Goal: Transaction & Acquisition: Purchase product/service

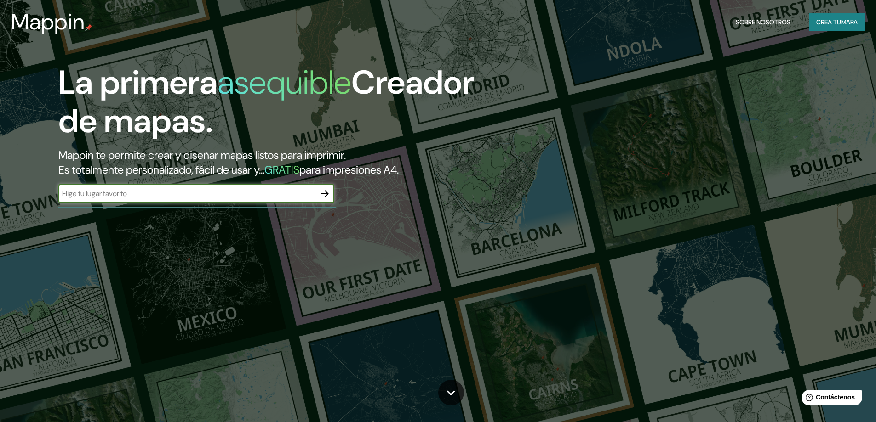
click at [243, 190] on input "text" at bounding box center [186, 193] width 257 height 11
type input "cuenca ec"
click at [324, 194] on icon "button" at bounding box center [324, 193] width 11 height 11
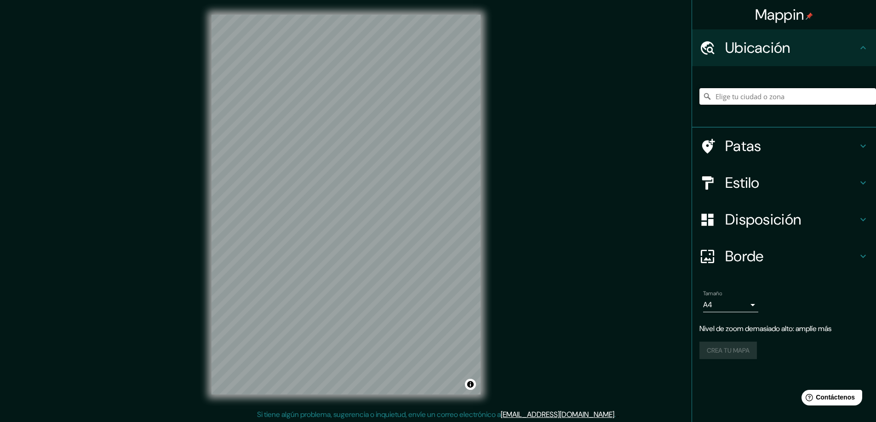
click at [751, 95] on input "Elige tu ciudad o zona" at bounding box center [787, 96] width 176 height 17
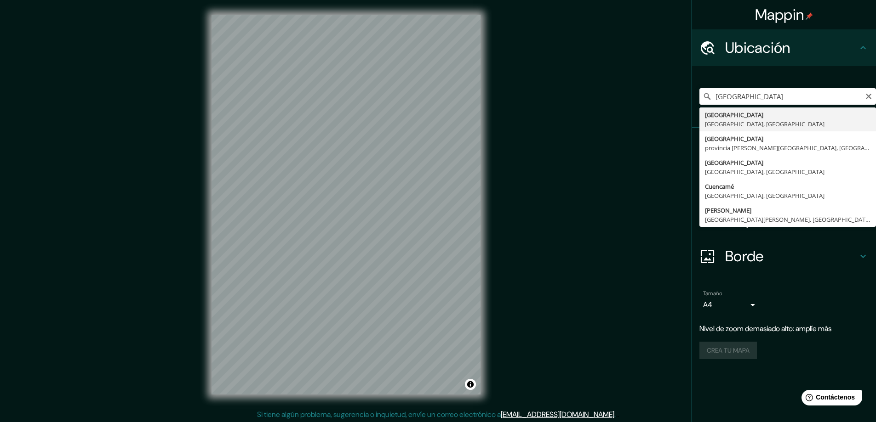
type input "[GEOGRAPHIC_DATA], [GEOGRAPHIC_DATA], [GEOGRAPHIC_DATA]"
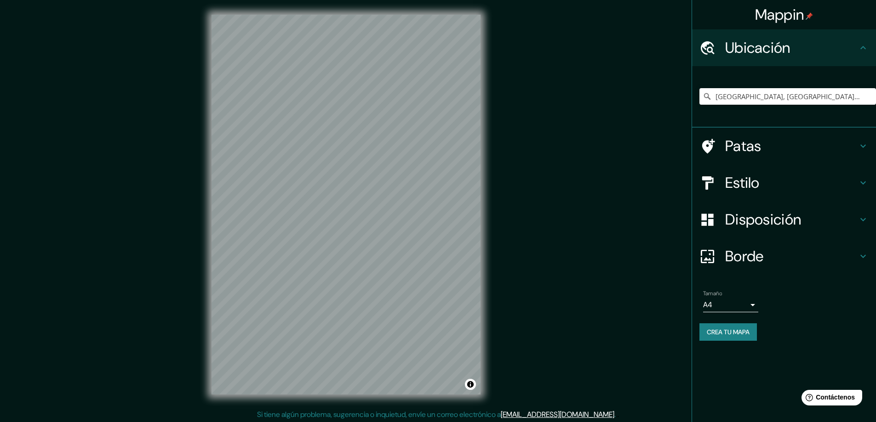
click at [865, 181] on icon at bounding box center [862, 182] width 11 height 11
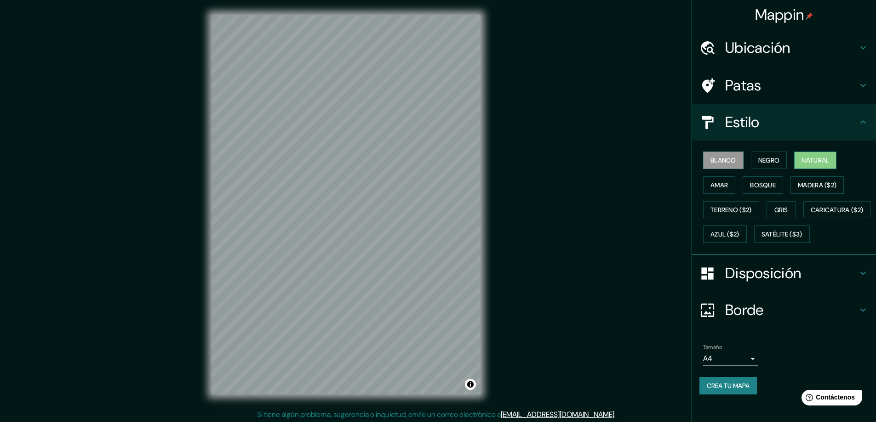
click at [823, 162] on font "Natural" at bounding box center [815, 160] width 28 height 8
click at [722, 183] on button "Amar" at bounding box center [719, 184] width 32 height 17
click at [752, 183] on font "Bosque" at bounding box center [763, 185] width 26 height 8
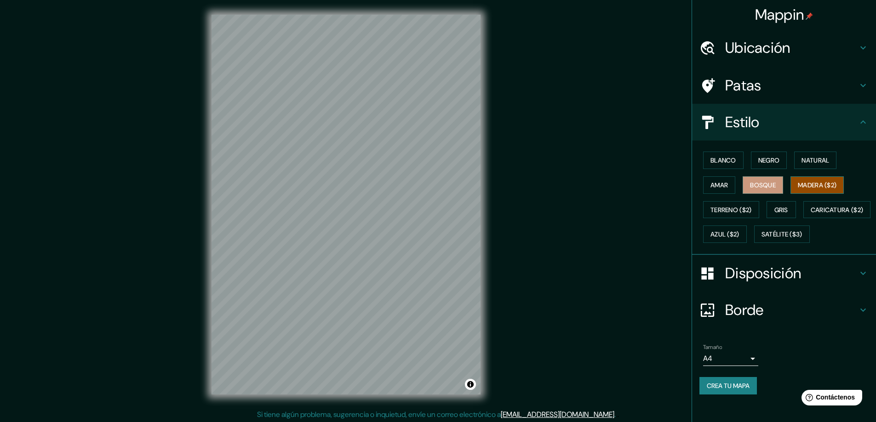
click at [815, 185] on font "Madera ($2)" at bounding box center [816, 185] width 39 height 8
click at [736, 208] on font "Terreno ($2)" at bounding box center [730, 210] width 41 height 8
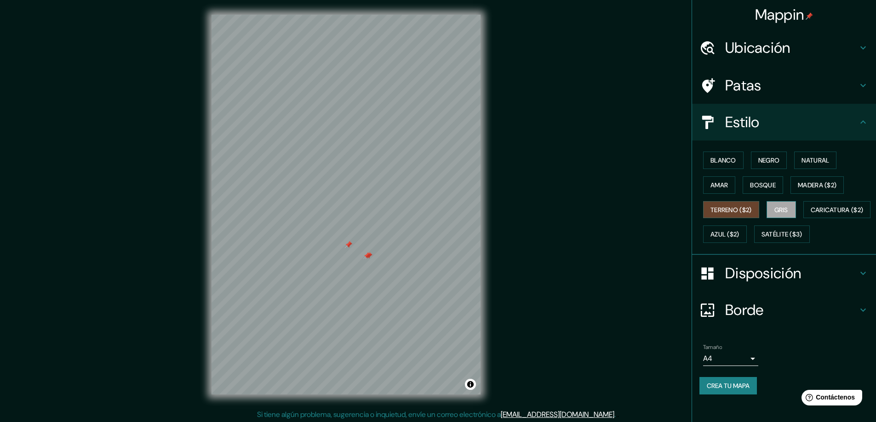
click at [774, 208] on font "Gris" at bounding box center [781, 210] width 14 height 8
click at [810, 214] on font "Caricatura ($2)" at bounding box center [836, 210] width 53 height 8
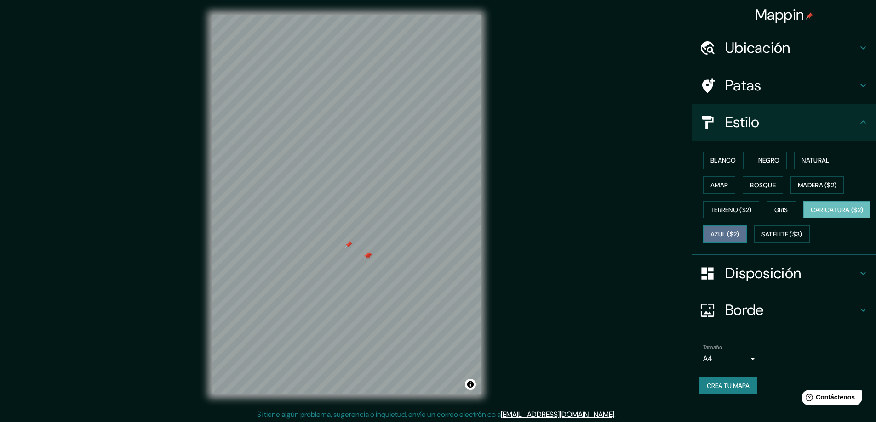
click at [739, 234] on font "Azul ($2)" at bounding box center [724, 235] width 29 height 8
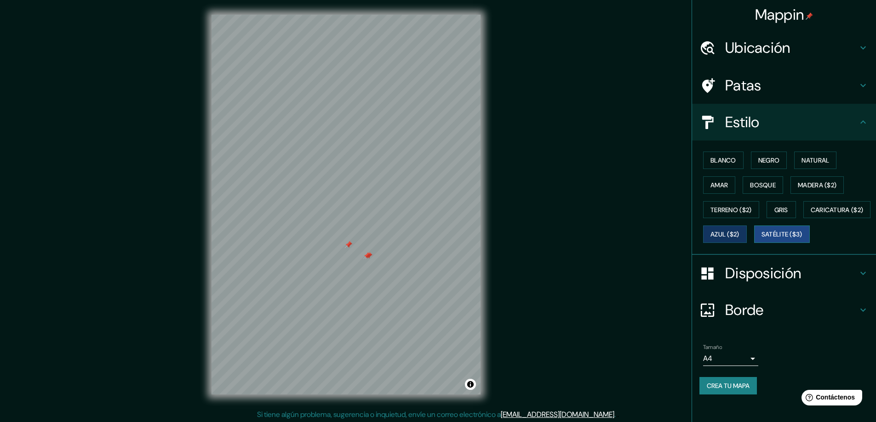
click at [761, 239] on font "Satélite ($3)" at bounding box center [781, 235] width 41 height 8
click at [810, 157] on font "Natural" at bounding box center [815, 160] width 28 height 8
click at [761, 239] on font "Satélite ($3)" at bounding box center [781, 235] width 41 height 8
click at [857, 279] on icon at bounding box center [862, 273] width 11 height 11
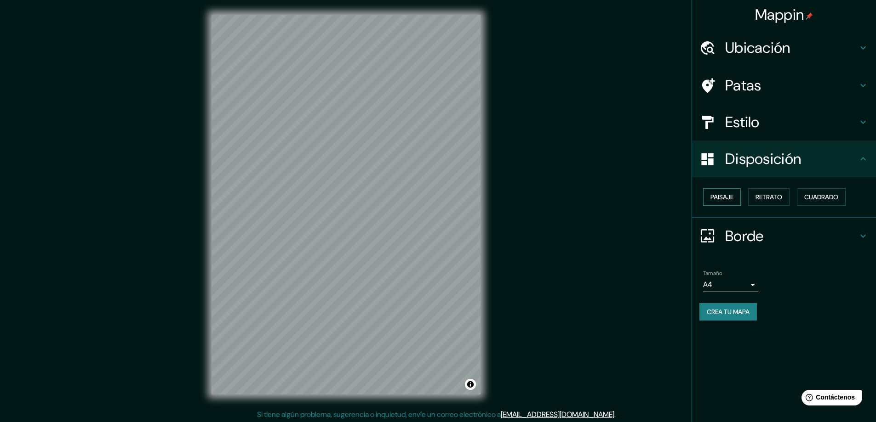
click at [730, 199] on font "Paisaje" at bounding box center [721, 197] width 23 height 8
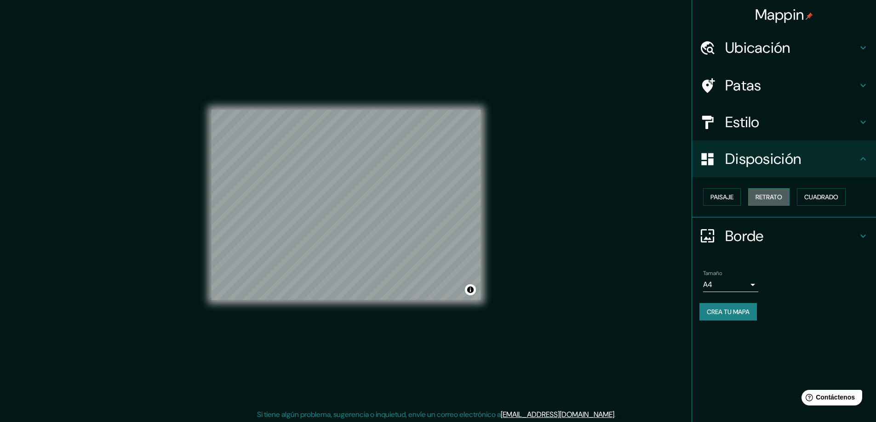
click at [763, 197] on font "Retrato" at bounding box center [768, 197] width 27 height 8
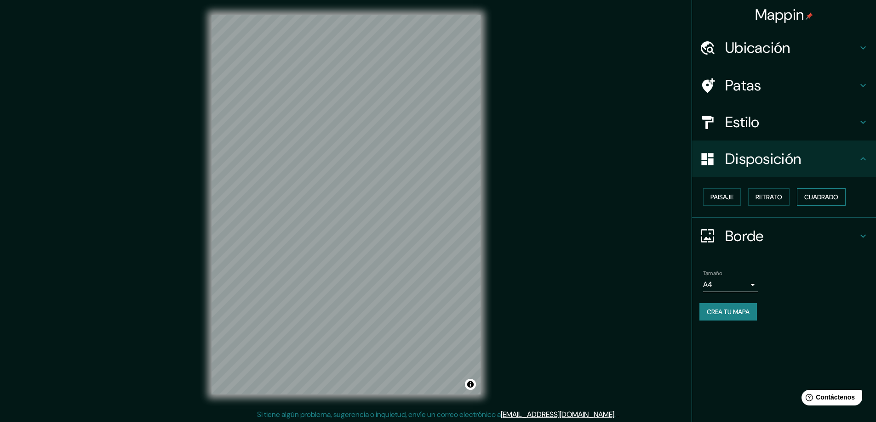
click at [819, 194] on font "Cuadrado" at bounding box center [821, 197] width 34 height 8
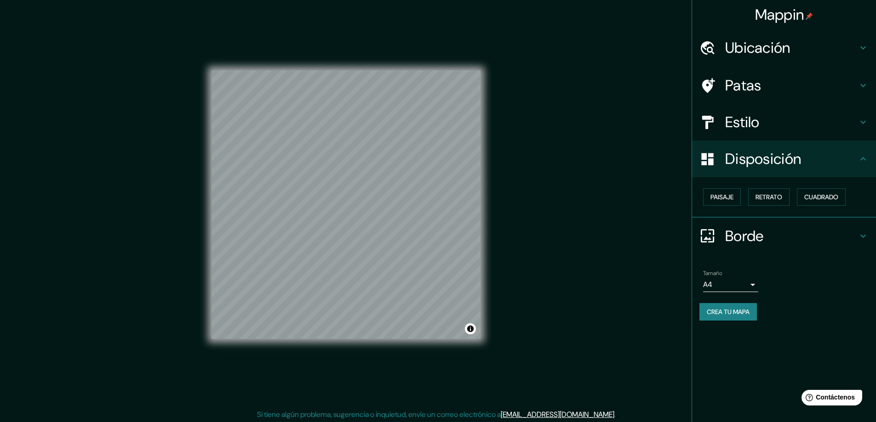
click at [865, 156] on icon at bounding box center [862, 159] width 11 height 11
click at [865, 236] on icon at bounding box center [862, 236] width 11 height 11
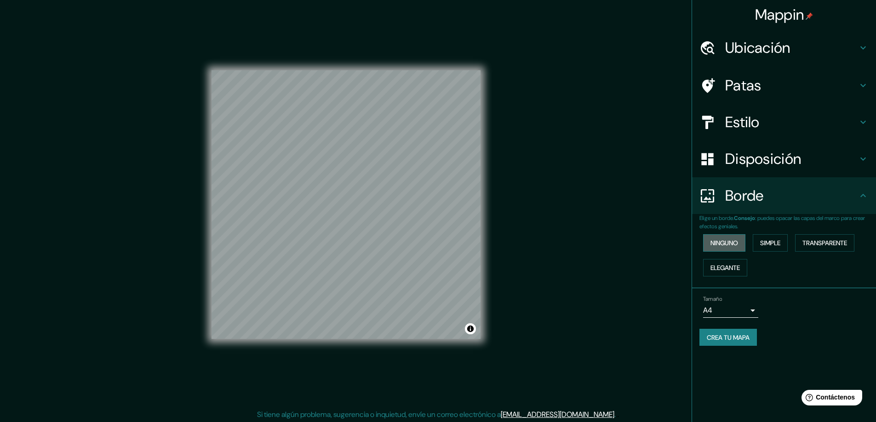
click at [726, 248] on font "Ninguno" at bounding box center [724, 243] width 28 height 12
click at [767, 240] on font "Simple" at bounding box center [770, 243] width 20 height 8
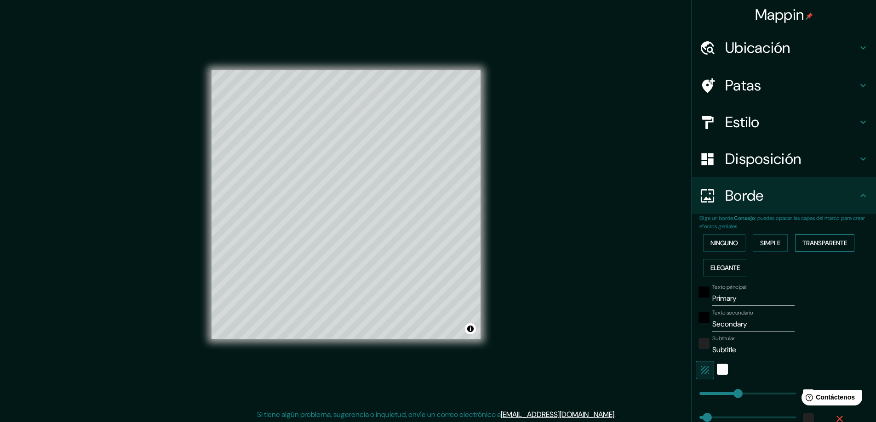
click at [816, 240] on font "Transparente" at bounding box center [824, 243] width 45 height 8
click at [717, 268] on font "Elegante" at bounding box center [724, 268] width 29 height 8
click at [724, 267] on font "Elegante" at bounding box center [724, 268] width 29 height 8
type input "47"
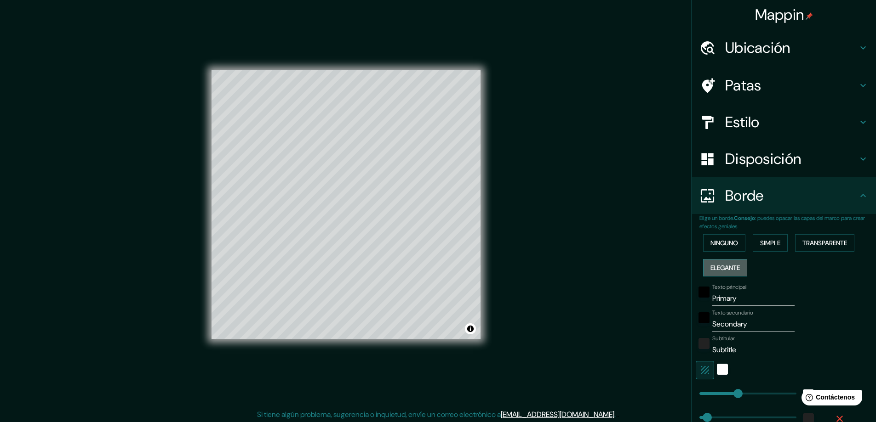
type input "23"
click at [721, 244] on font "Ninguno" at bounding box center [724, 243] width 28 height 8
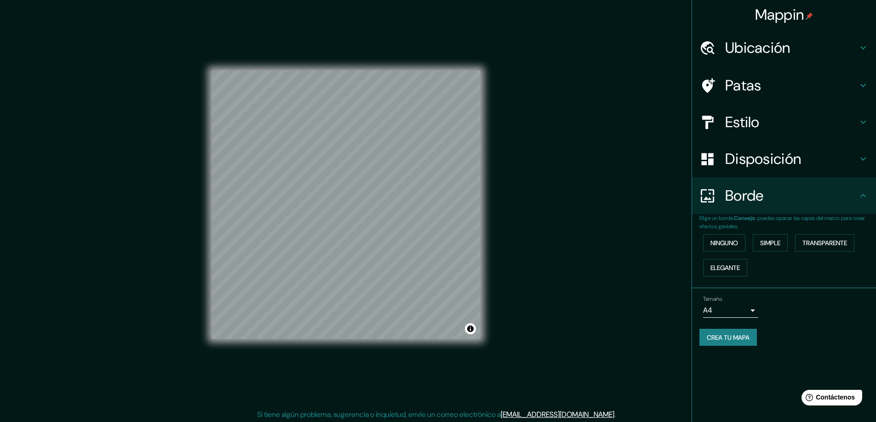
click at [733, 339] on font "Crea tu mapa" at bounding box center [727, 338] width 43 height 8
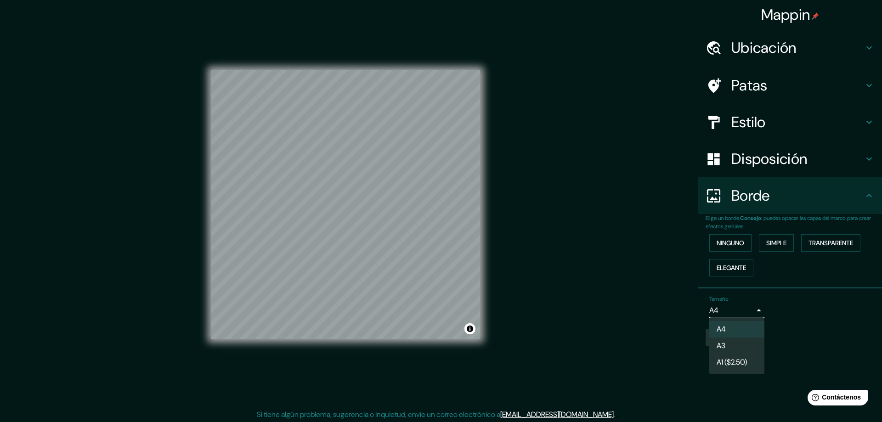
click at [749, 309] on body "Mappin Ubicación [GEOGRAPHIC_DATA], [GEOGRAPHIC_DATA], [GEOGRAPHIC_DATA] Patas …" at bounding box center [441, 211] width 882 height 422
click at [737, 342] on li "A3" at bounding box center [737, 346] width 55 height 17
type input "a4"
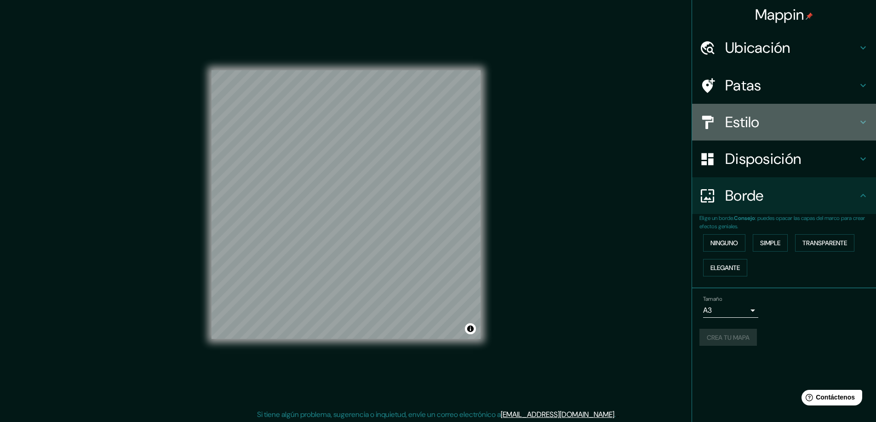
click at [869, 118] on div "Estilo" at bounding box center [784, 122] width 184 height 37
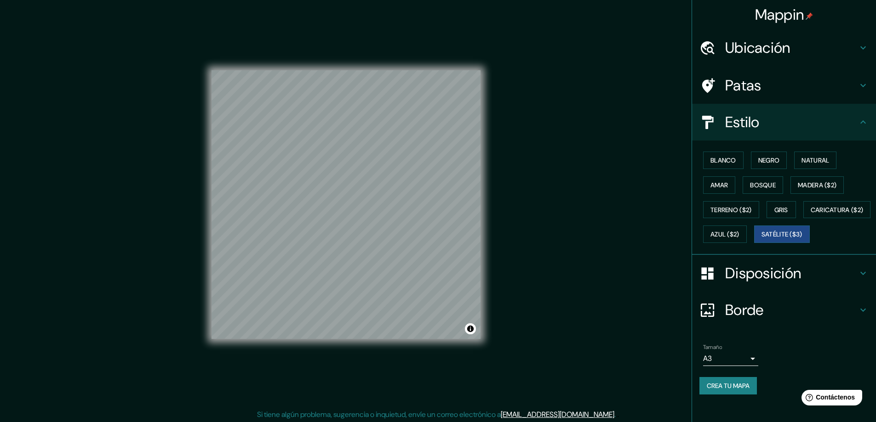
click at [859, 81] on icon at bounding box center [862, 85] width 11 height 11
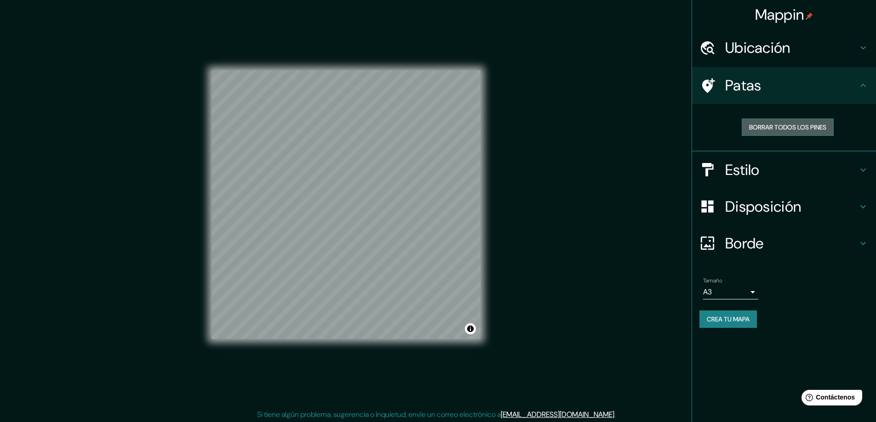
click at [795, 126] on font "Borrar todos los pines" at bounding box center [787, 127] width 77 height 8
click at [717, 319] on font "Crea tu mapa" at bounding box center [727, 319] width 43 height 8
click at [470, 329] on button "Activar o desactivar atribución" at bounding box center [470, 329] width 11 height 11
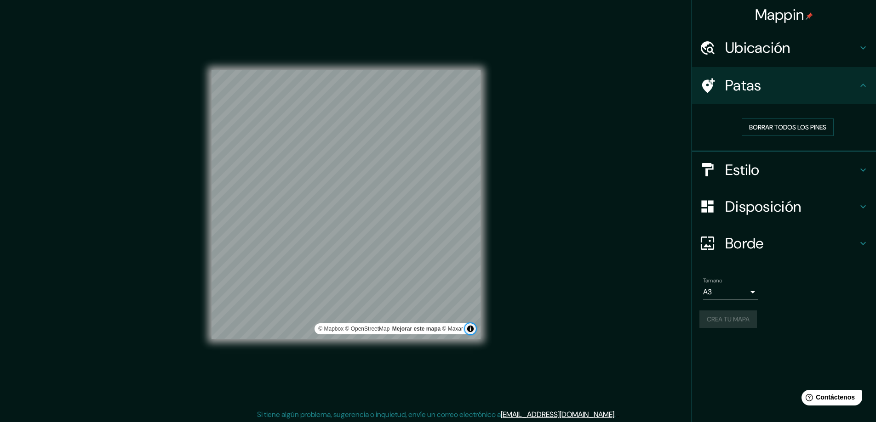
click at [470, 329] on button "Activar o desactivar atribución" at bounding box center [470, 329] width 11 height 11
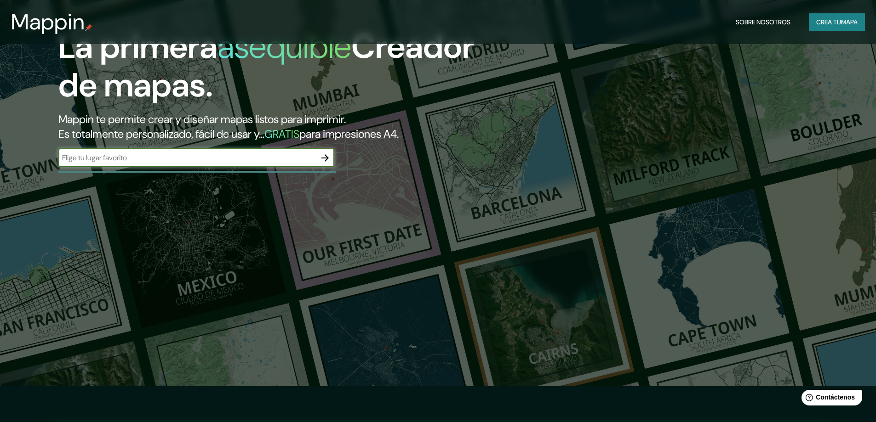
scroll to position [46, 0]
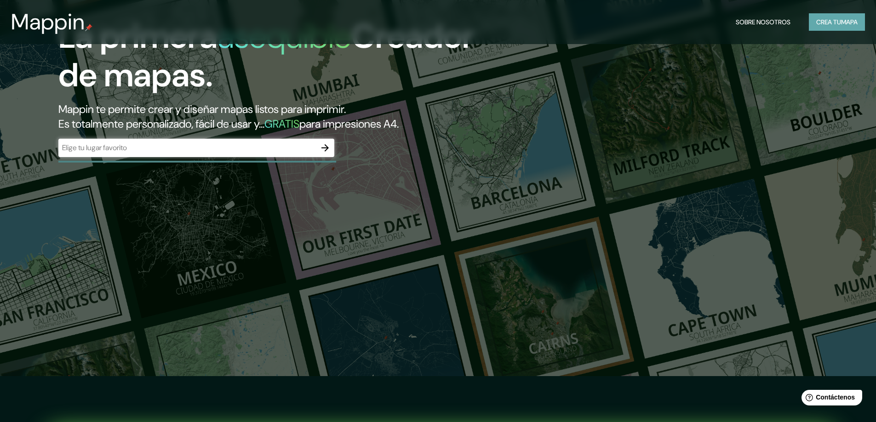
click at [847, 23] on font "mapa" at bounding box center [849, 22] width 17 height 8
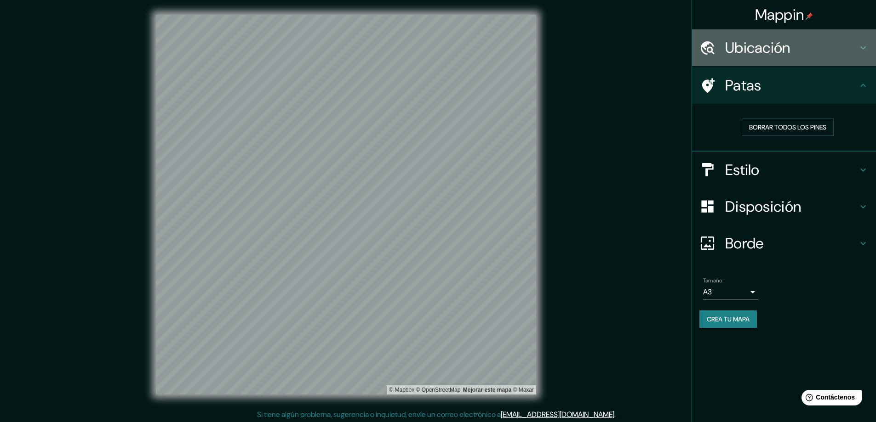
click at [825, 46] on h4 "Ubicación" at bounding box center [791, 48] width 132 height 18
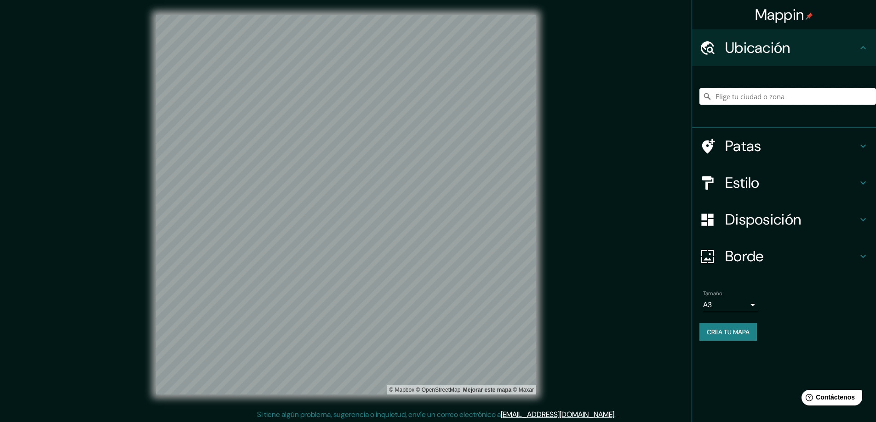
click at [802, 94] on input "Elige tu ciudad o zona" at bounding box center [787, 96] width 176 height 17
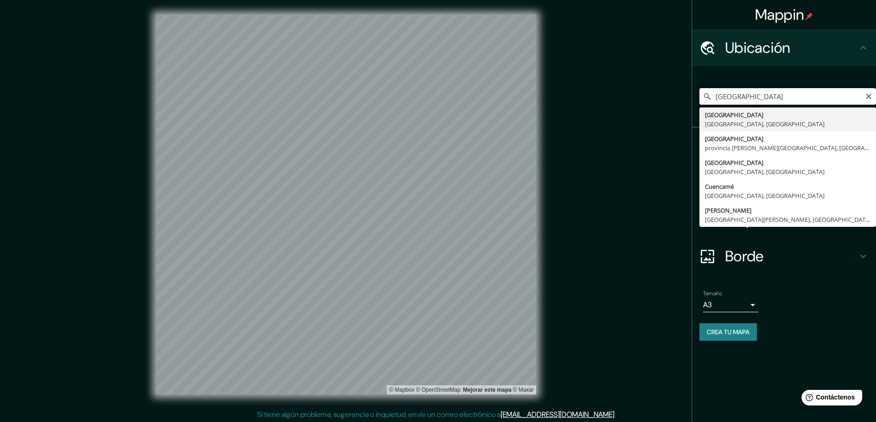
type input "[GEOGRAPHIC_DATA], [GEOGRAPHIC_DATA], [GEOGRAPHIC_DATA]"
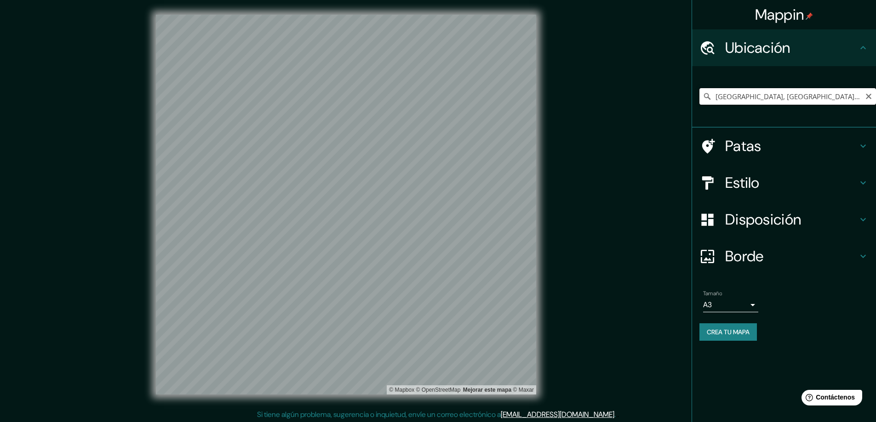
click at [808, 101] on input "[GEOGRAPHIC_DATA], [GEOGRAPHIC_DATA], [GEOGRAPHIC_DATA]" at bounding box center [787, 96] width 176 height 17
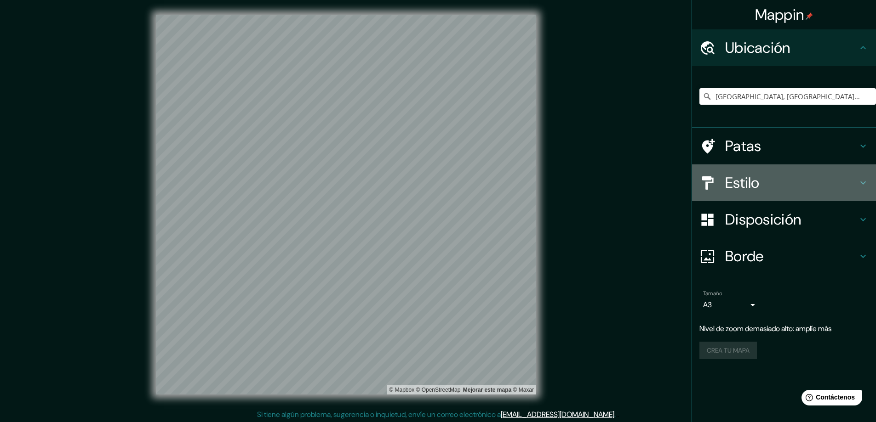
click at [866, 181] on icon at bounding box center [862, 182] width 11 height 11
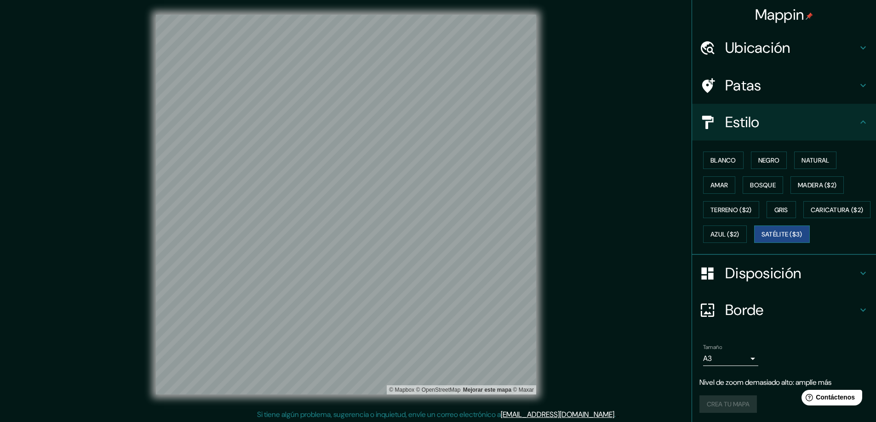
click at [761, 239] on font "Satélite ($3)" at bounding box center [781, 235] width 41 height 8
click at [807, 186] on font "Madera ($2)" at bounding box center [816, 185] width 39 height 8
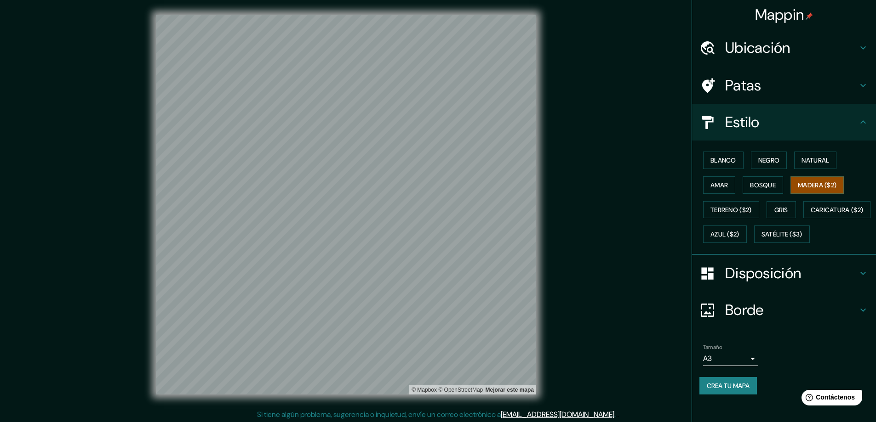
click at [349, 396] on div "© Mapbox © OpenStreetMap Mejorar este mapa" at bounding box center [346, 205] width 410 height 410
click at [761, 239] on font "Satélite ($3)" at bounding box center [781, 235] width 41 height 8
click at [581, 282] on div "Mappin Ubicación [GEOGRAPHIC_DATA], [GEOGRAPHIC_DATA], [GEOGRAPHIC_DATA] Patas …" at bounding box center [438, 212] width 876 height 424
